Goal: Entertainment & Leisure: Consume media (video, audio)

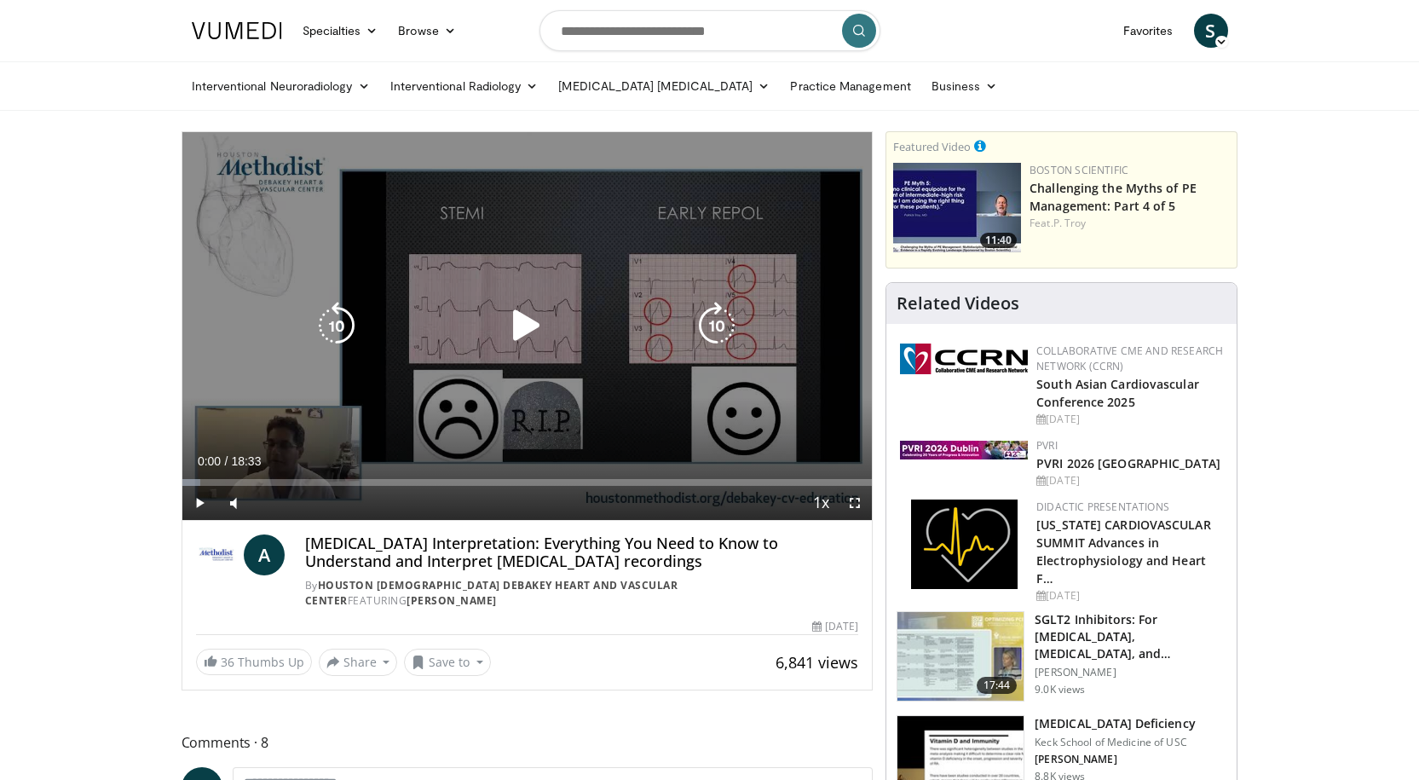
click at [506, 308] on icon "Video Player" at bounding box center [527, 326] width 48 height 48
click at [532, 334] on icon "Video Player" at bounding box center [527, 326] width 48 height 48
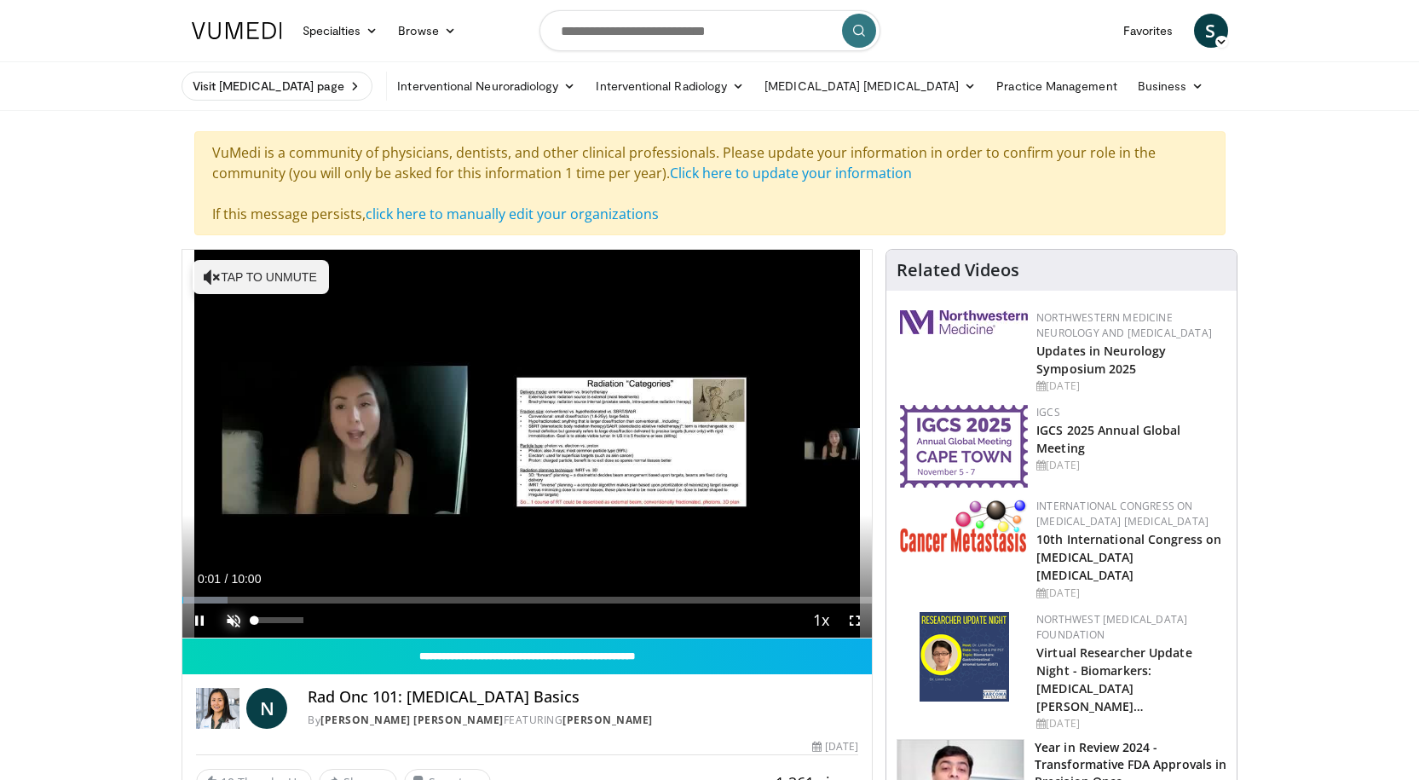
click at [234, 615] on span "Video Player" at bounding box center [233, 620] width 34 height 34
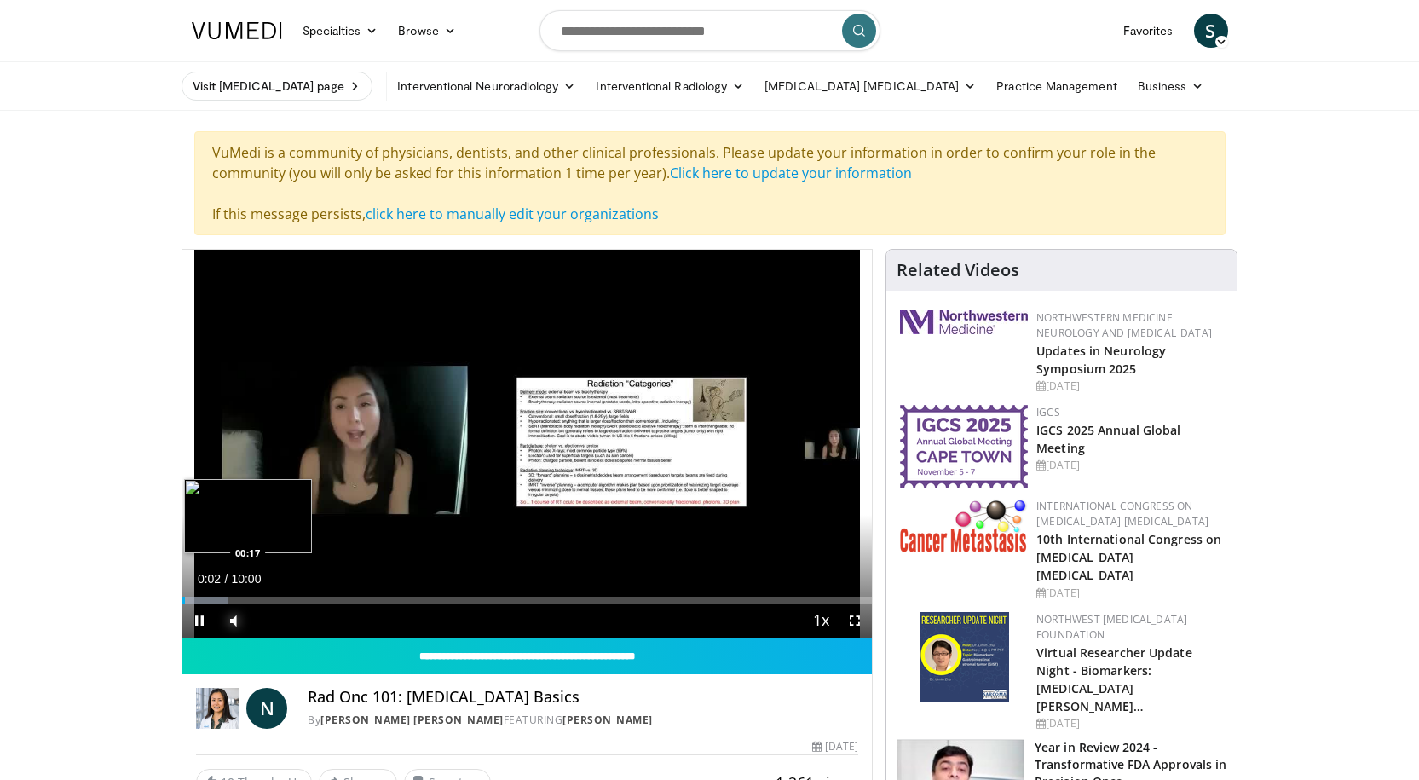
click at [202, 597] on div "Loaded : 6.64% 00:02 00:17" at bounding box center [527, 600] width 690 height 7
click at [213, 597] on div "Loaded : 11.64% 00:18 00:27" at bounding box center [527, 600] width 690 height 7
click at [850, 620] on span "Video Player" at bounding box center [855, 620] width 34 height 34
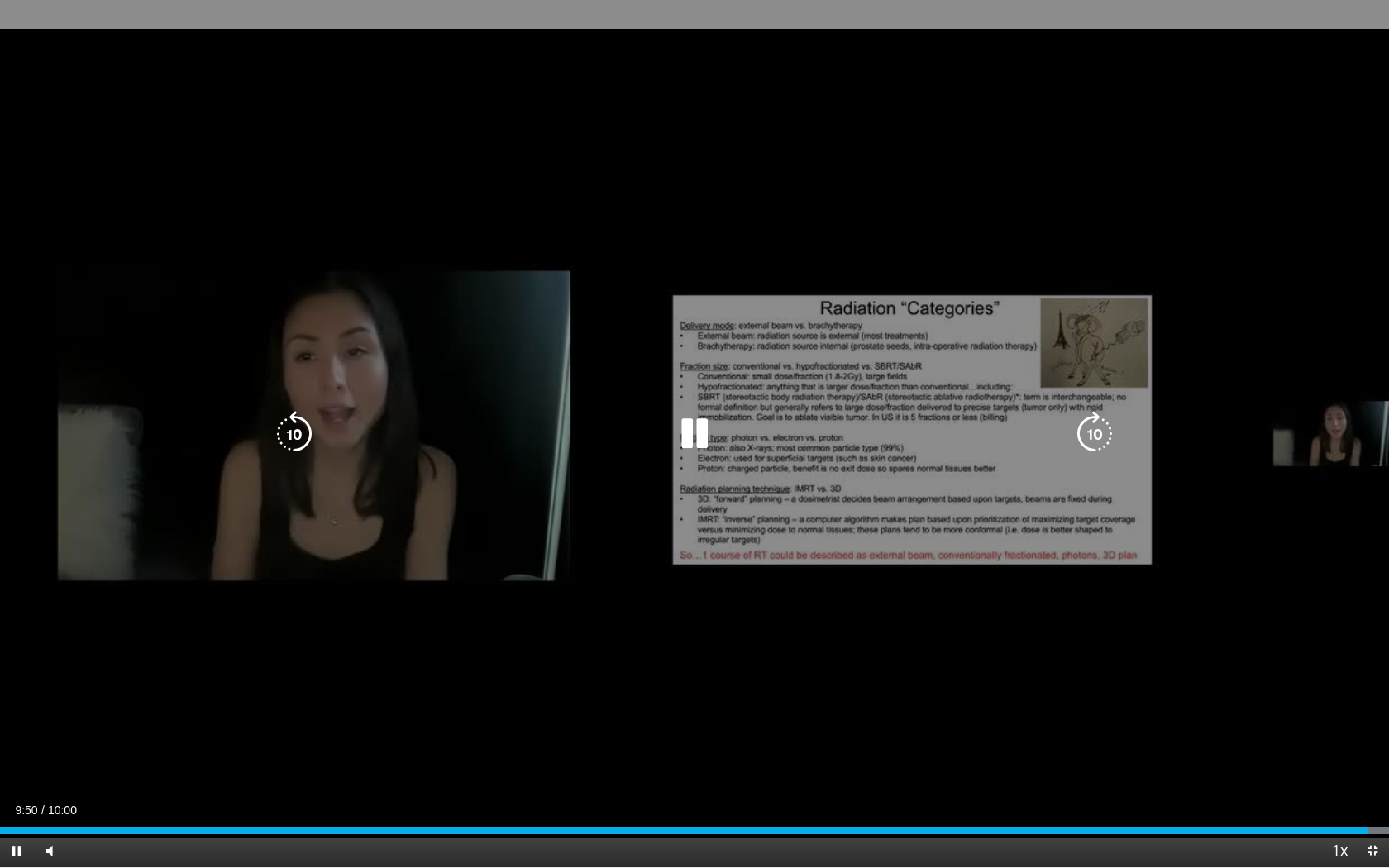
click at [1206, 693] on div "10 seconds Tap to unmute" at bounding box center [694, 434] width 1389 height 867
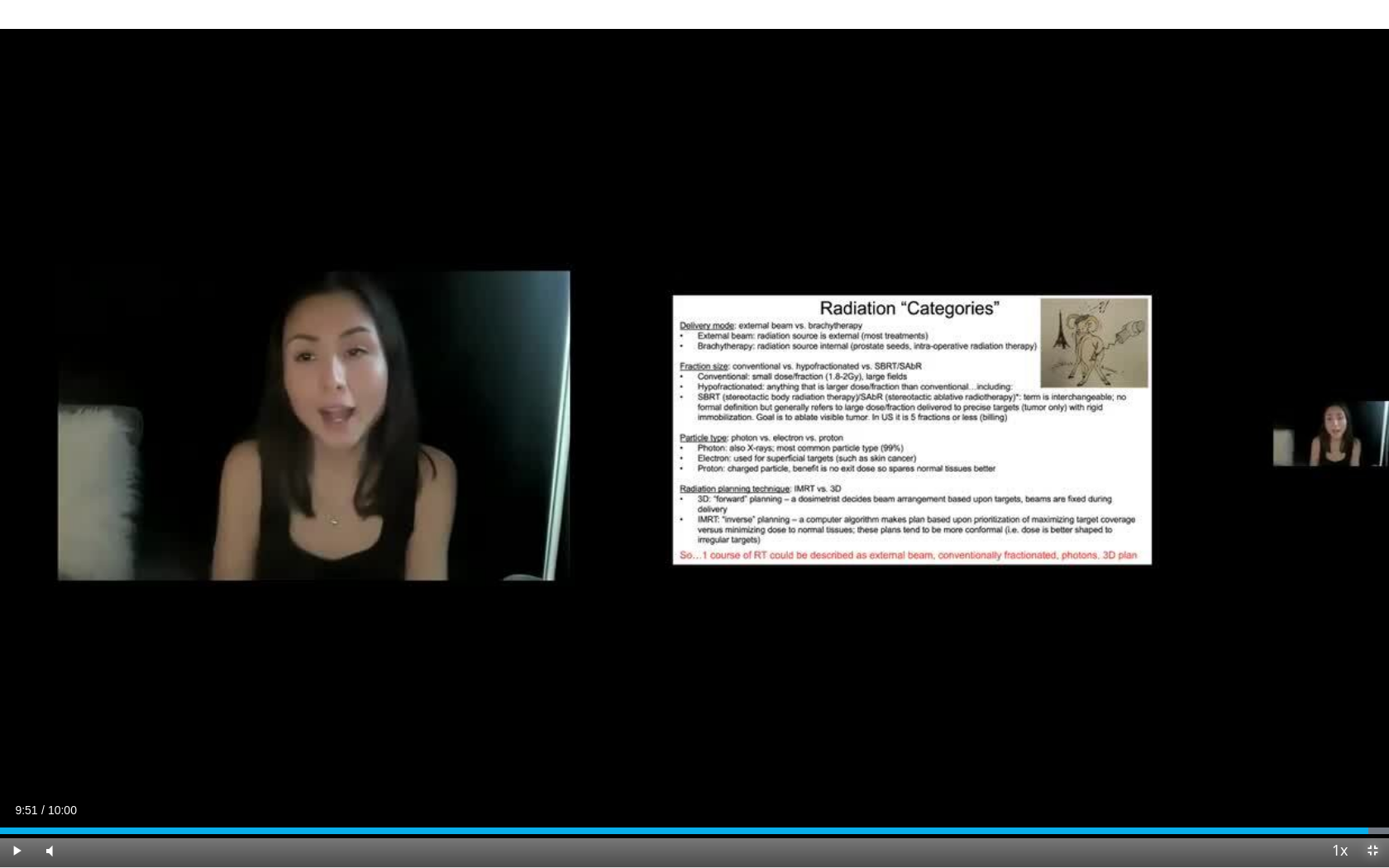
click at [1369, 755] on span "Video Player" at bounding box center [1373, 851] width 33 height 33
